Goal: Task Accomplishment & Management: Complete application form

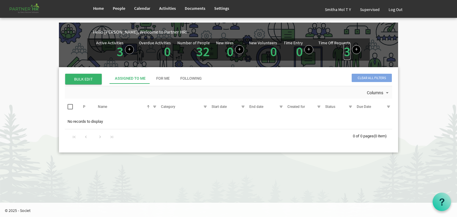
click at [348, 51] on link "3" at bounding box center [346, 51] width 7 height 17
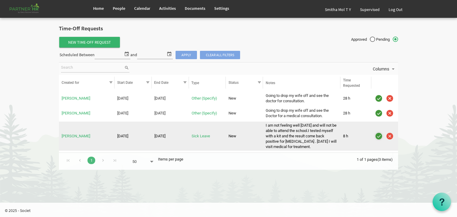
click at [379, 136] on img "is template cell column header" at bounding box center [378, 136] width 9 height 9
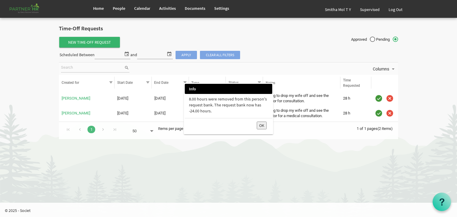
click at [263, 125] on button "OK" at bounding box center [262, 126] width 10 height 8
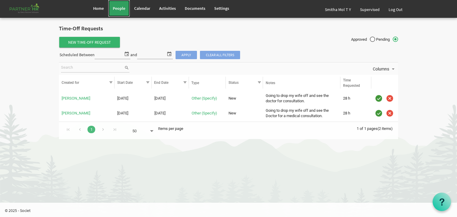
click at [117, 7] on span "People" at bounding box center [119, 8] width 12 height 5
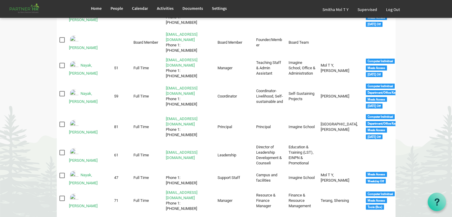
scroll to position [444, 0]
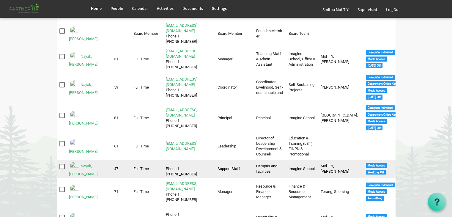
click at [72, 161] on img "Nayak, Priyanka is template cell column header Full Name" at bounding box center [74, 166] width 11 height 11
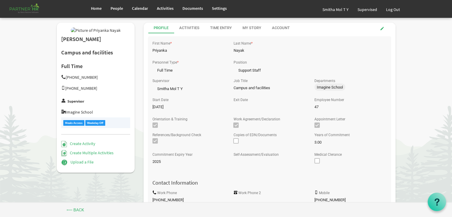
scroll to position [190, 0]
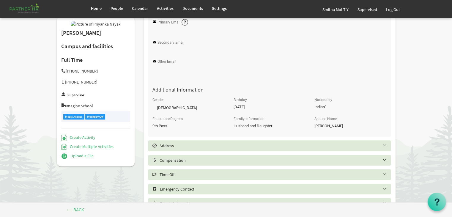
click at [184, 175] on h5 "Time Off" at bounding box center [274, 174] width 243 height 5
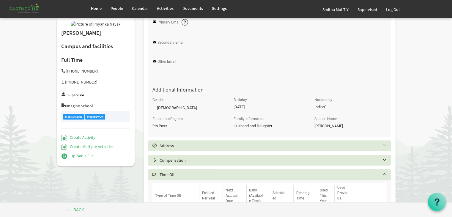
scroll to position [379, 0]
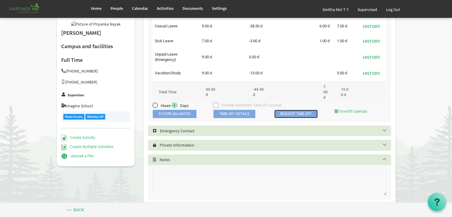
click at [294, 113] on link "Request Time Off" at bounding box center [295, 114] width 43 height 8
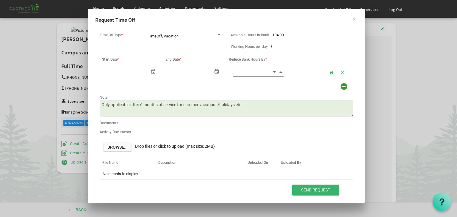
click at [219, 34] on span at bounding box center [218, 35] width 5 height 6
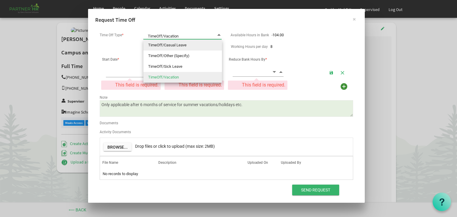
click at [173, 45] on li "TimeOff/Casual Leave" at bounding box center [182, 45] width 78 height 11
type input "TimeOff/Casual Leave"
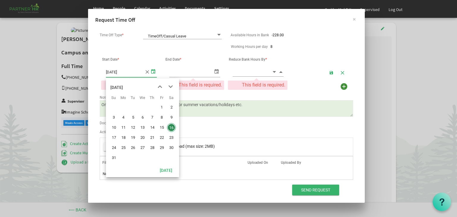
click at [151, 71] on span "select" at bounding box center [153, 71] width 7 height 9
click at [143, 127] on span "13" at bounding box center [142, 127] width 9 height 9
type input "8/13/2025"
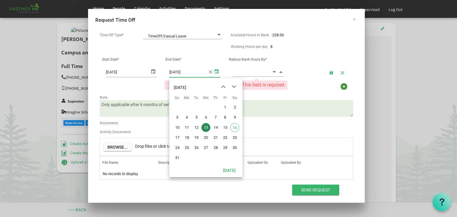
click at [215, 71] on span "select" at bounding box center [216, 71] width 7 height 9
click at [216, 126] on span "14" at bounding box center [215, 127] width 9 height 9
type input "8/14/2025"
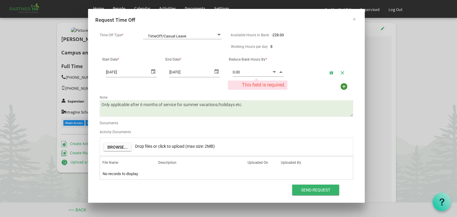
click at [273, 72] on span "Decrement value" at bounding box center [273, 71] width 5 height 7
click at [279, 71] on span "Increment value" at bounding box center [280, 71] width 5 height 7
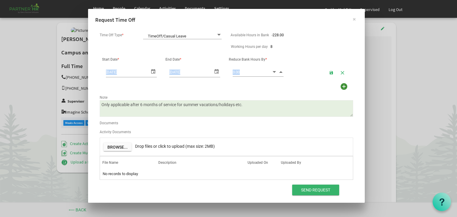
click at [279, 71] on span "Increment value" at bounding box center [280, 71] width 5 height 7
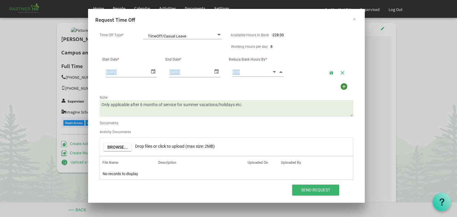
click at [279, 71] on span "Increment value" at bounding box center [280, 71] width 5 height 7
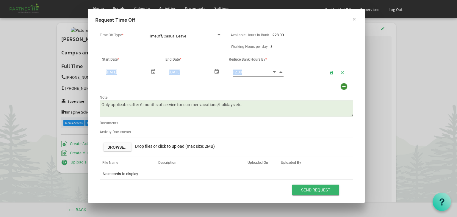
click at [279, 71] on span "Increment value" at bounding box center [280, 71] width 5 height 7
type input "16.00"
click at [279, 71] on span "Increment value" at bounding box center [280, 71] width 5 height 7
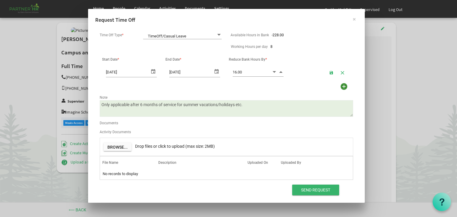
click at [246, 106] on textarea "Only applicable after 6 months of service for summer vacations/holidays etc." at bounding box center [226, 108] width 253 height 17
type textarea "O"
type textarea "Please grant me 2 days of leave. my father passed away and i have to go to Medi…"
click at [314, 188] on input "Send Request" at bounding box center [315, 190] width 47 height 11
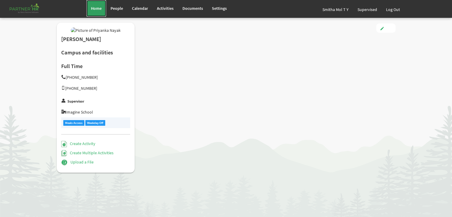
click at [97, 11] on link "Home" at bounding box center [97, 8] width 20 height 17
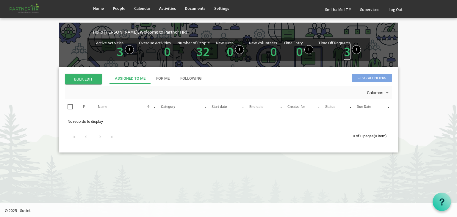
click at [346, 53] on link "3" at bounding box center [346, 51] width 7 height 17
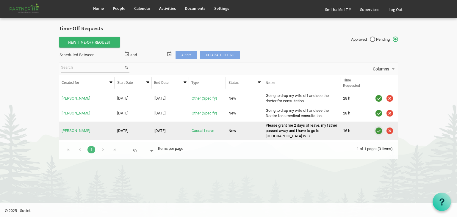
click at [378, 133] on img "is template cell column header" at bounding box center [378, 130] width 9 height 9
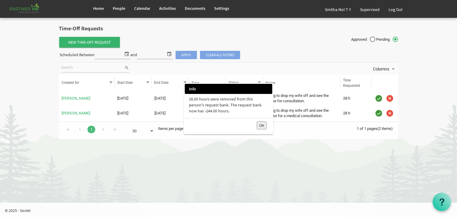
click at [260, 125] on button "OK" at bounding box center [262, 126] width 10 height 8
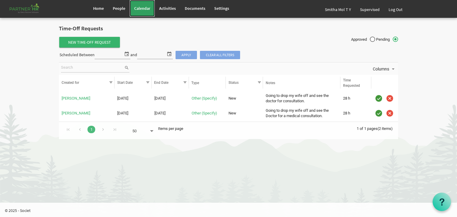
click at [136, 7] on span "Calendar" at bounding box center [142, 8] width 16 height 5
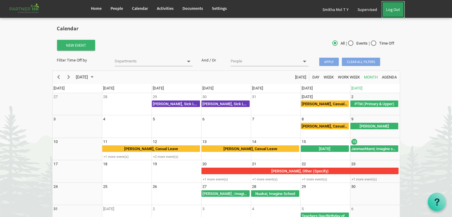
click at [396, 10] on link "Log Out" at bounding box center [393, 9] width 23 height 17
